Goal: Check status: Check status

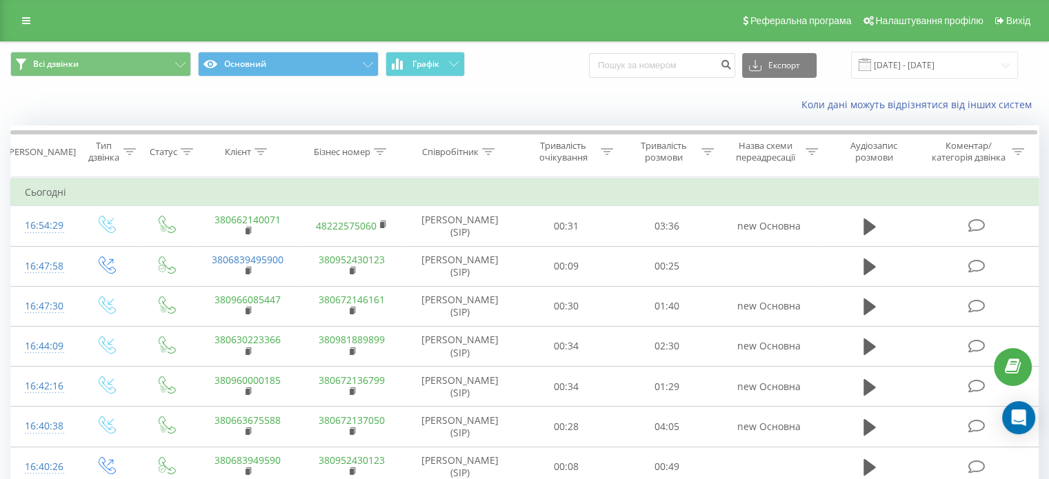
click at [47, 112] on div "Коли дані можуть відрізнятися вiд інших систем" at bounding box center [525, 104] width 1048 height 33
click at [61, 110] on div "Коли дані можуть відрізнятися вiд інших систем" at bounding box center [525, 104] width 1048 height 33
click at [121, 103] on div "Коли дані можуть відрізнятися вiд інших систем" at bounding box center [525, 104] width 1048 height 33
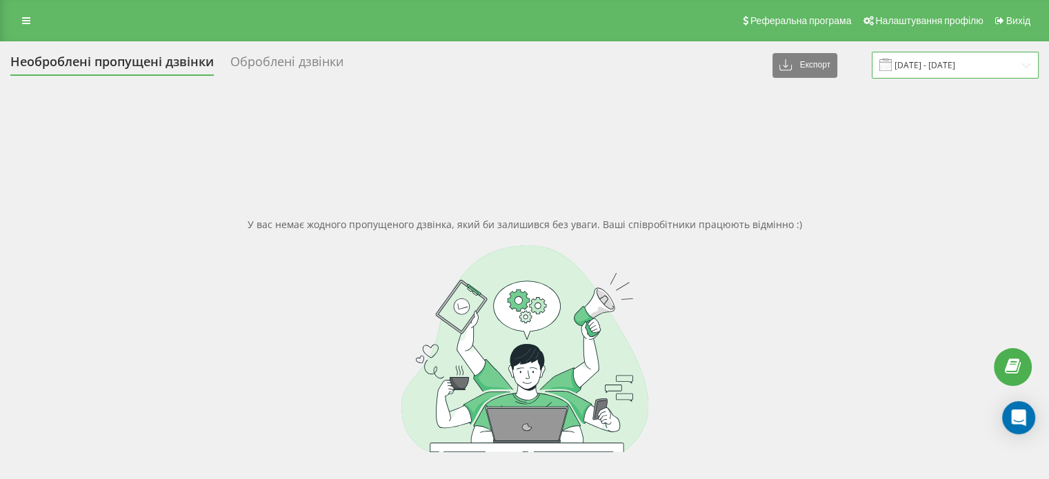
click at [990, 68] on input "[DATE] - [DATE]" at bounding box center [955, 65] width 167 height 27
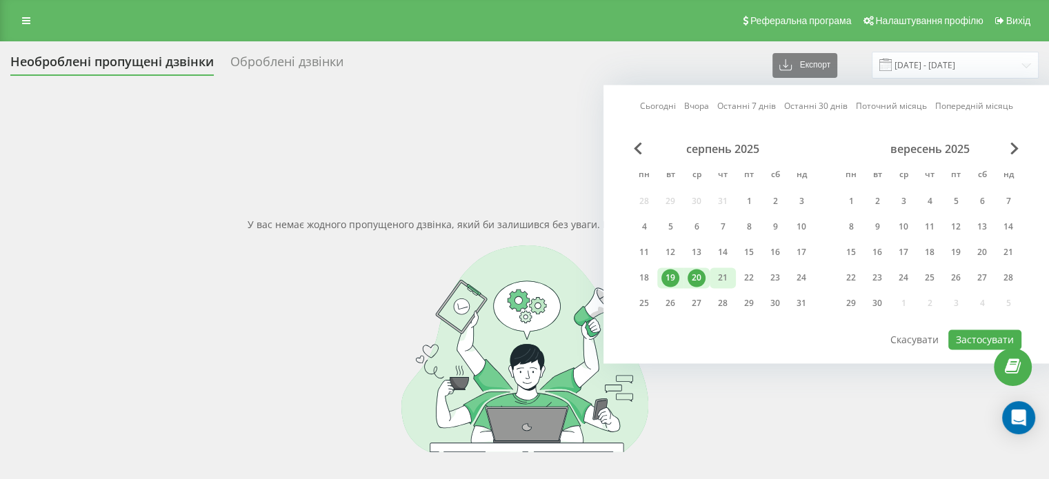
click at [728, 272] on div "21" at bounding box center [723, 278] width 18 height 18
click at [959, 335] on button "Застосувати" at bounding box center [984, 340] width 73 height 20
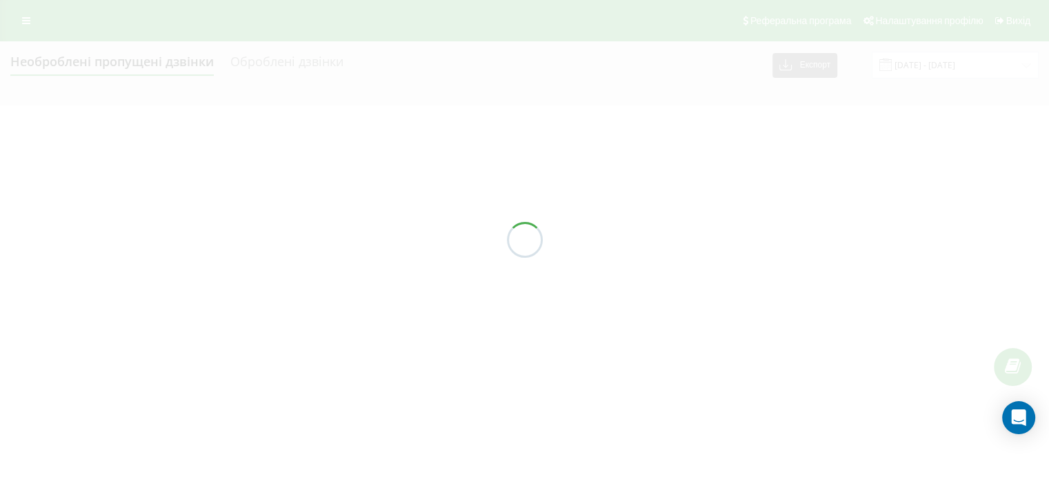
type input "[DATE] - [DATE]"
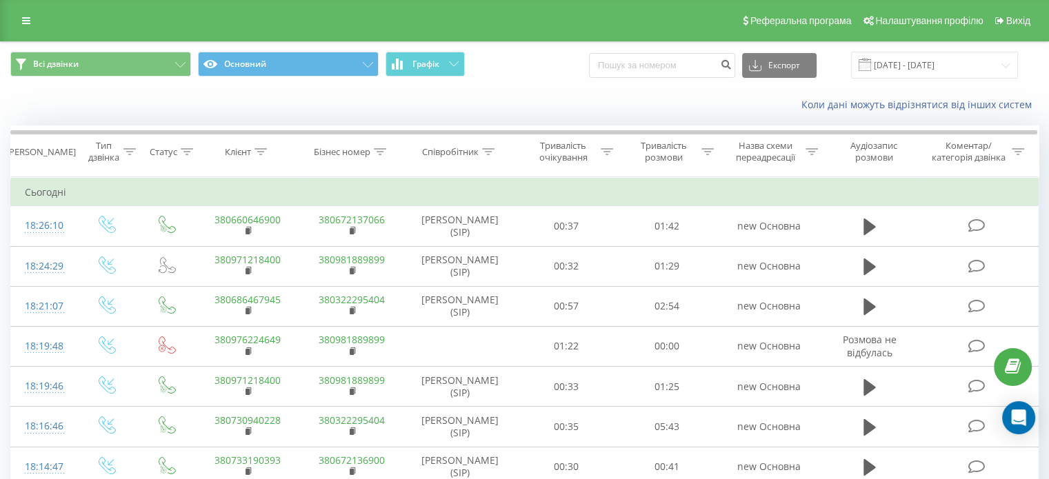
click at [83, 106] on div "Коли дані можуть відрізнятися вiд інших систем" at bounding box center [525, 104] width 1048 height 33
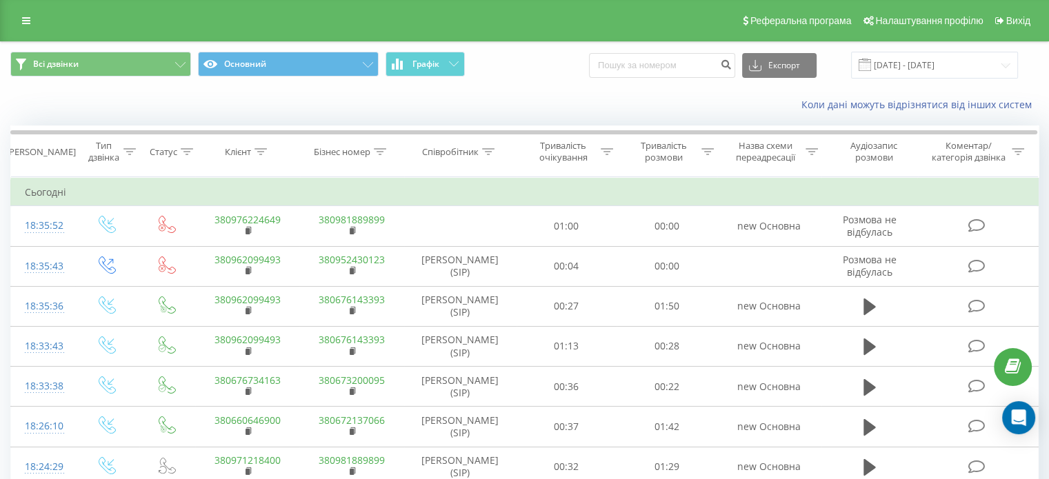
click at [78, 101] on div "Коли дані можуть відрізнятися вiд інших систем" at bounding box center [525, 104] width 1048 height 33
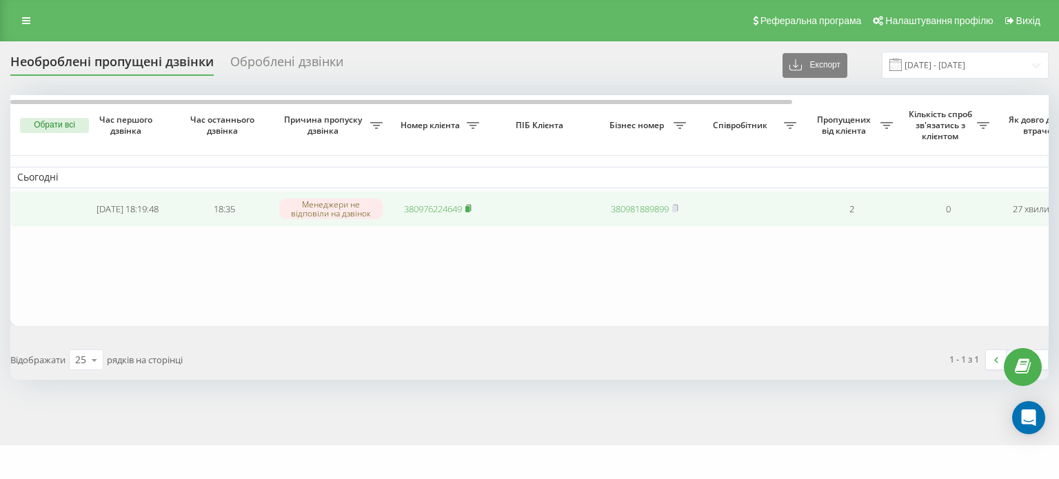
click at [473, 208] on td "380976224649" at bounding box center [438, 209] width 97 height 37
click at [468, 208] on rect at bounding box center [468, 209] width 4 height 6
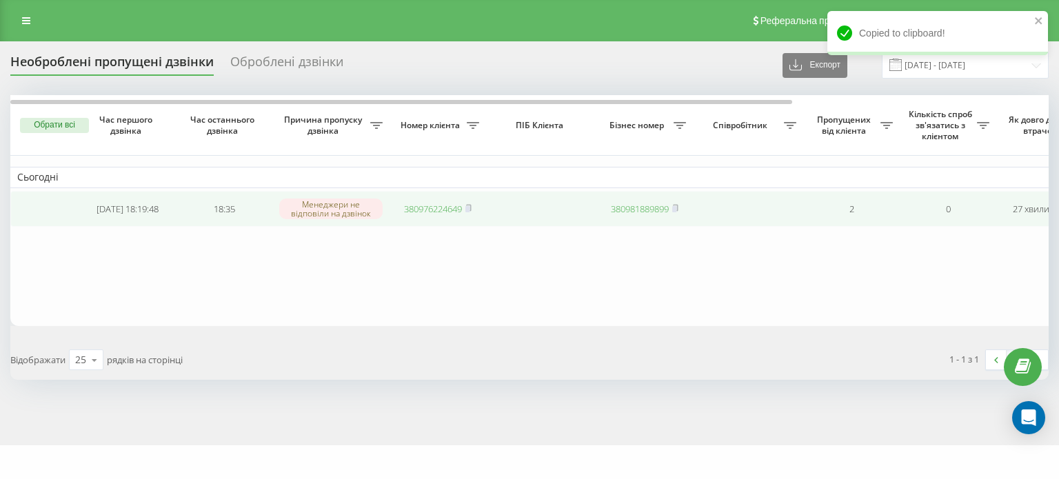
click at [433, 209] on link "380976224649" at bounding box center [433, 209] width 58 height 12
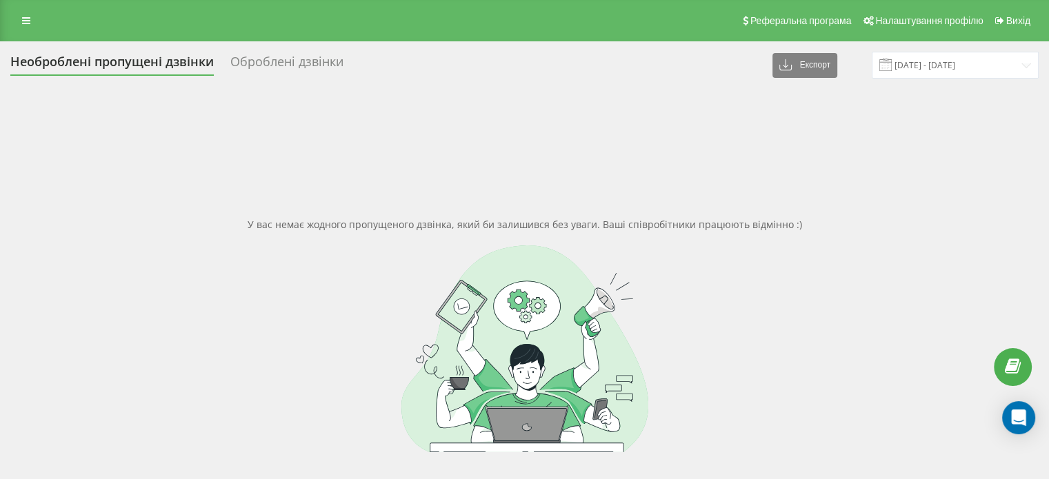
click at [508, 104] on div "У вас немає жодного пропущеного дзвінка, який би залишився без уваги. Ваші спів…" at bounding box center [524, 334] width 1028 height 479
